Goal: Task Accomplishment & Management: Manage account settings

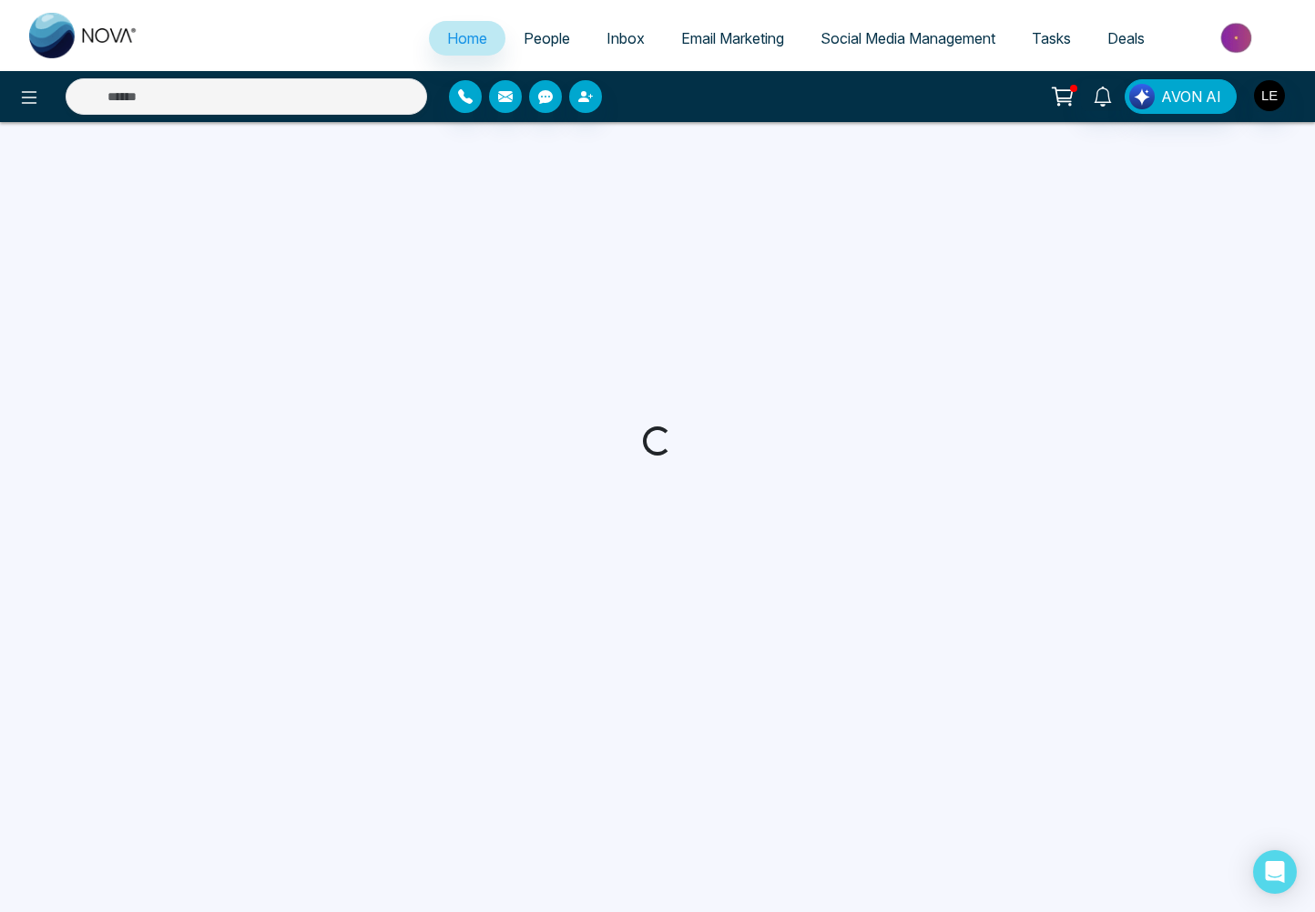
select select "*"
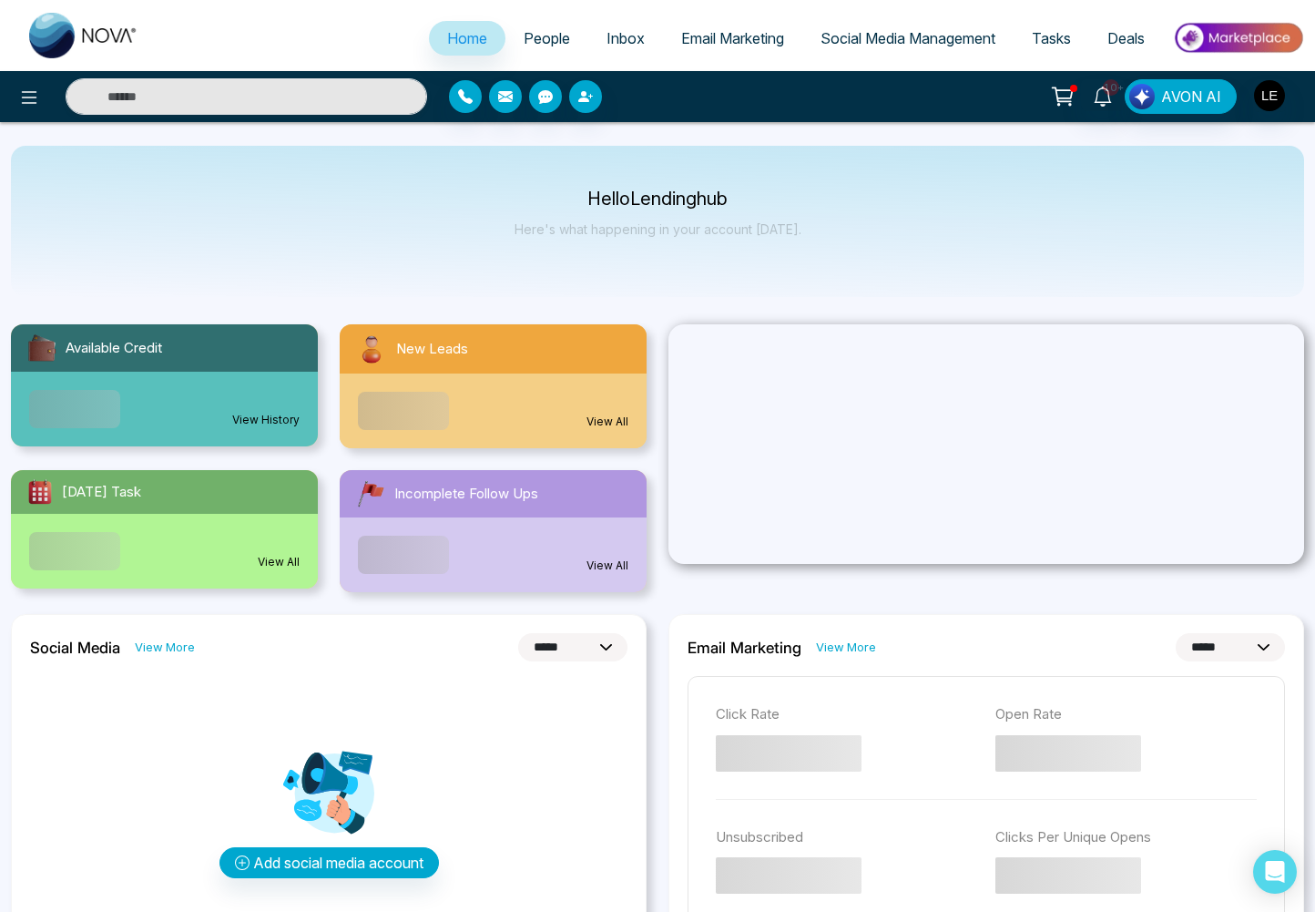
click at [1056, 39] on div "Add Payment Method You haven't added a payment method to your NOVA account yet.…" at bounding box center [657, 456] width 1315 height 912
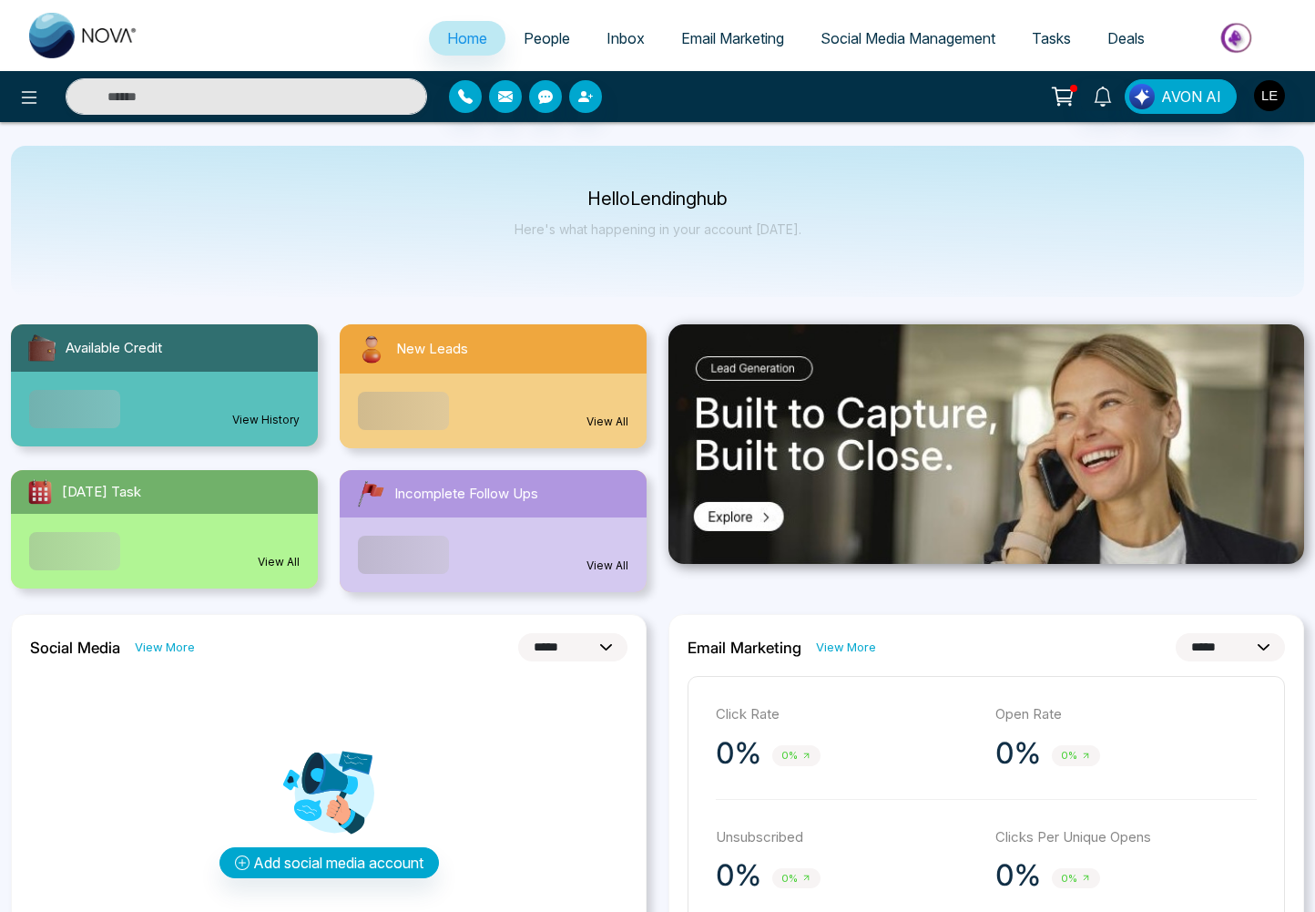
select select "*"
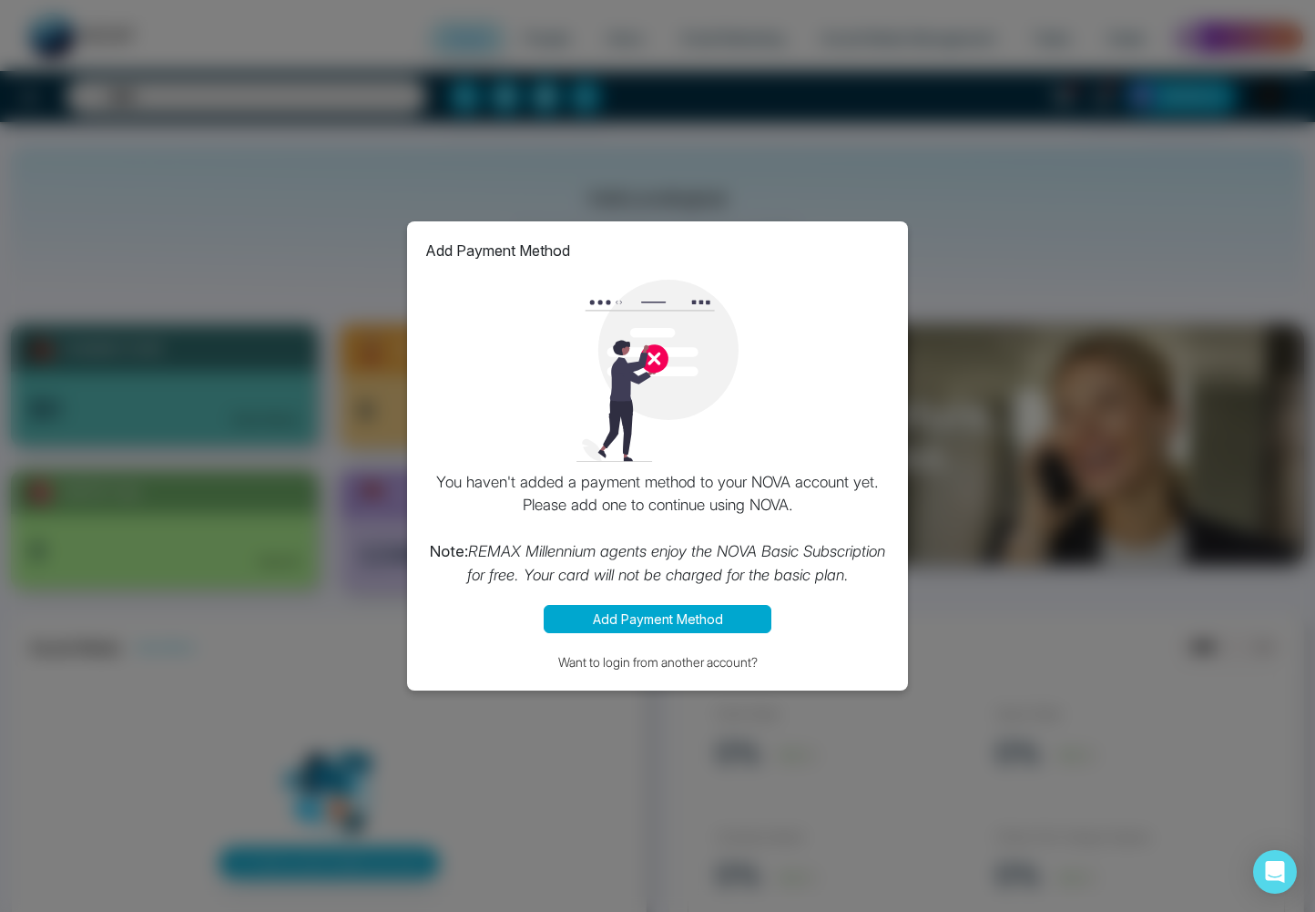
scroll to position [6, 0]
